Goal: Navigation & Orientation: Find specific page/section

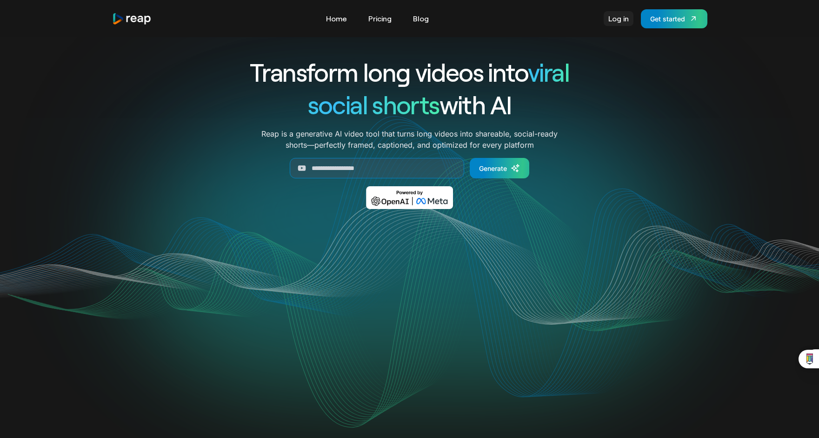
click at [616, 18] on link "Log in" at bounding box center [618, 18] width 30 height 15
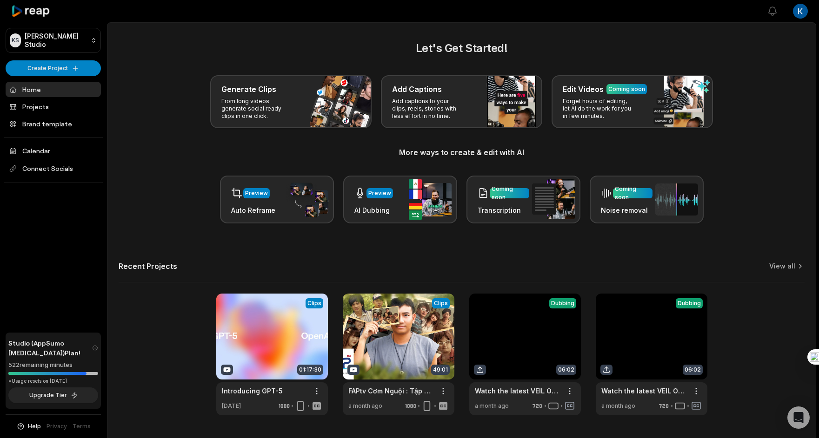
scroll to position [26, 0]
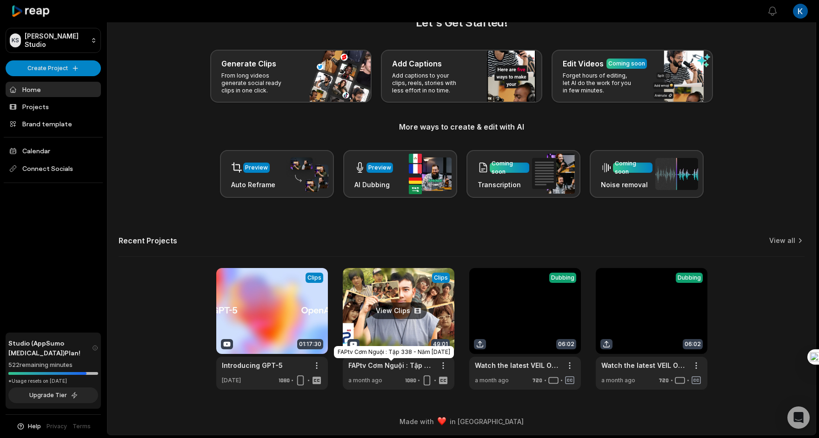
click at [387, 369] on link "FAPtv Cơm Nguội : Tập 338 - Năm [DATE]" at bounding box center [391, 366] width 86 height 10
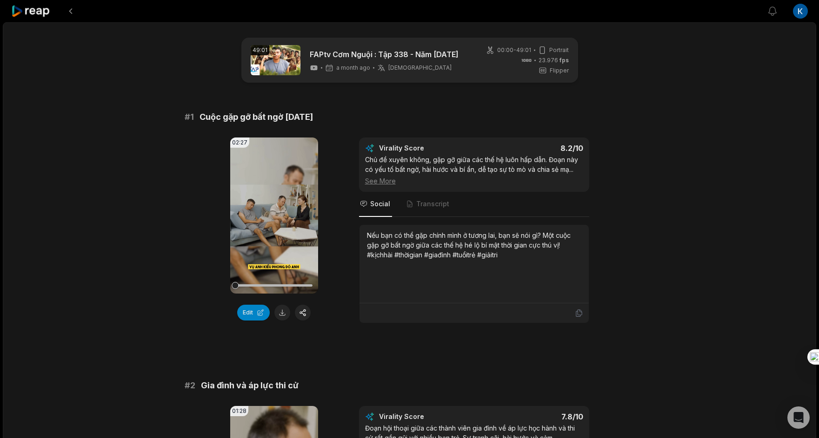
click at [72, 13] on button at bounding box center [70, 11] width 17 height 17
